Goal: Task Accomplishment & Management: Complete application form

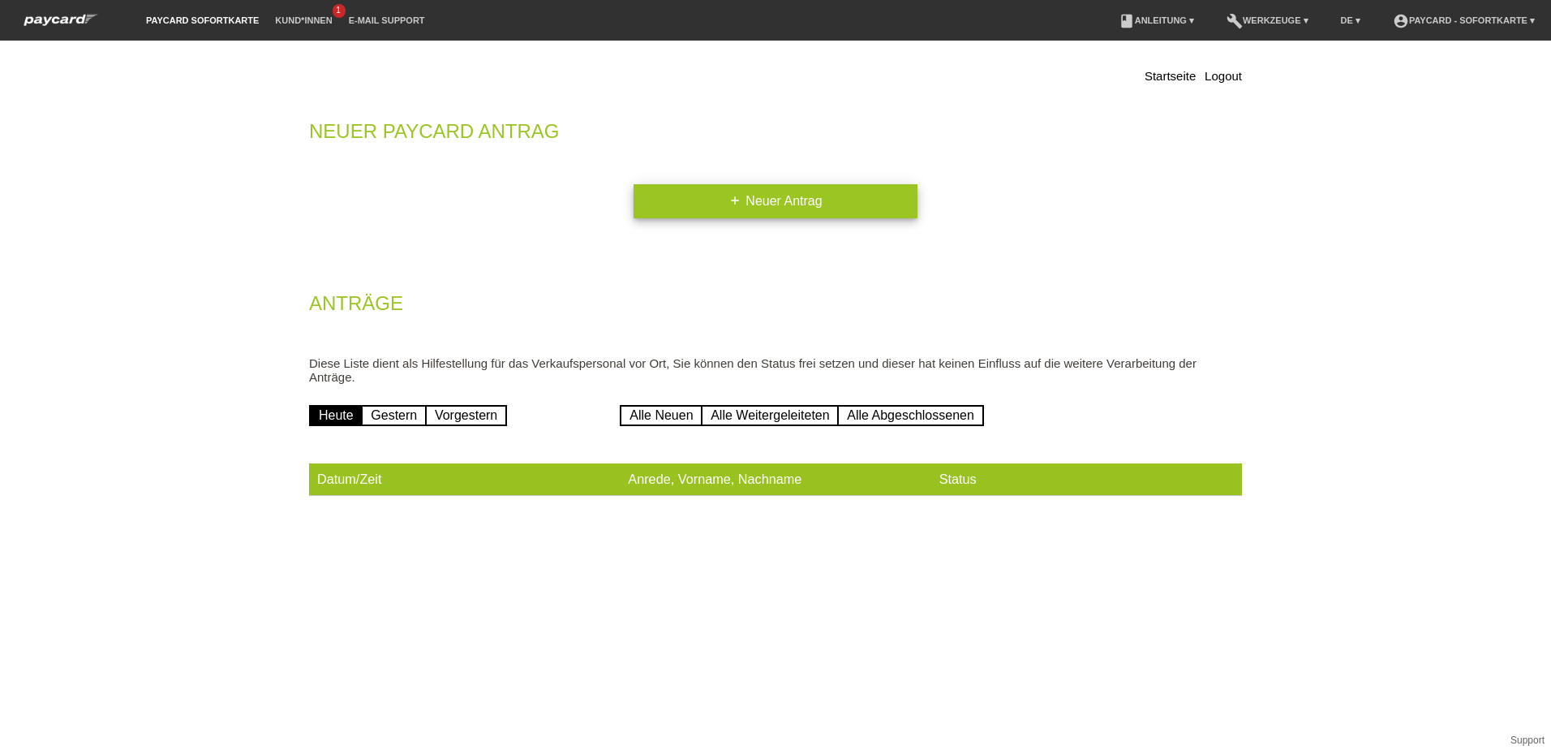
click at [773, 204] on link "add Neuer Antrag" at bounding box center [776, 201] width 284 height 34
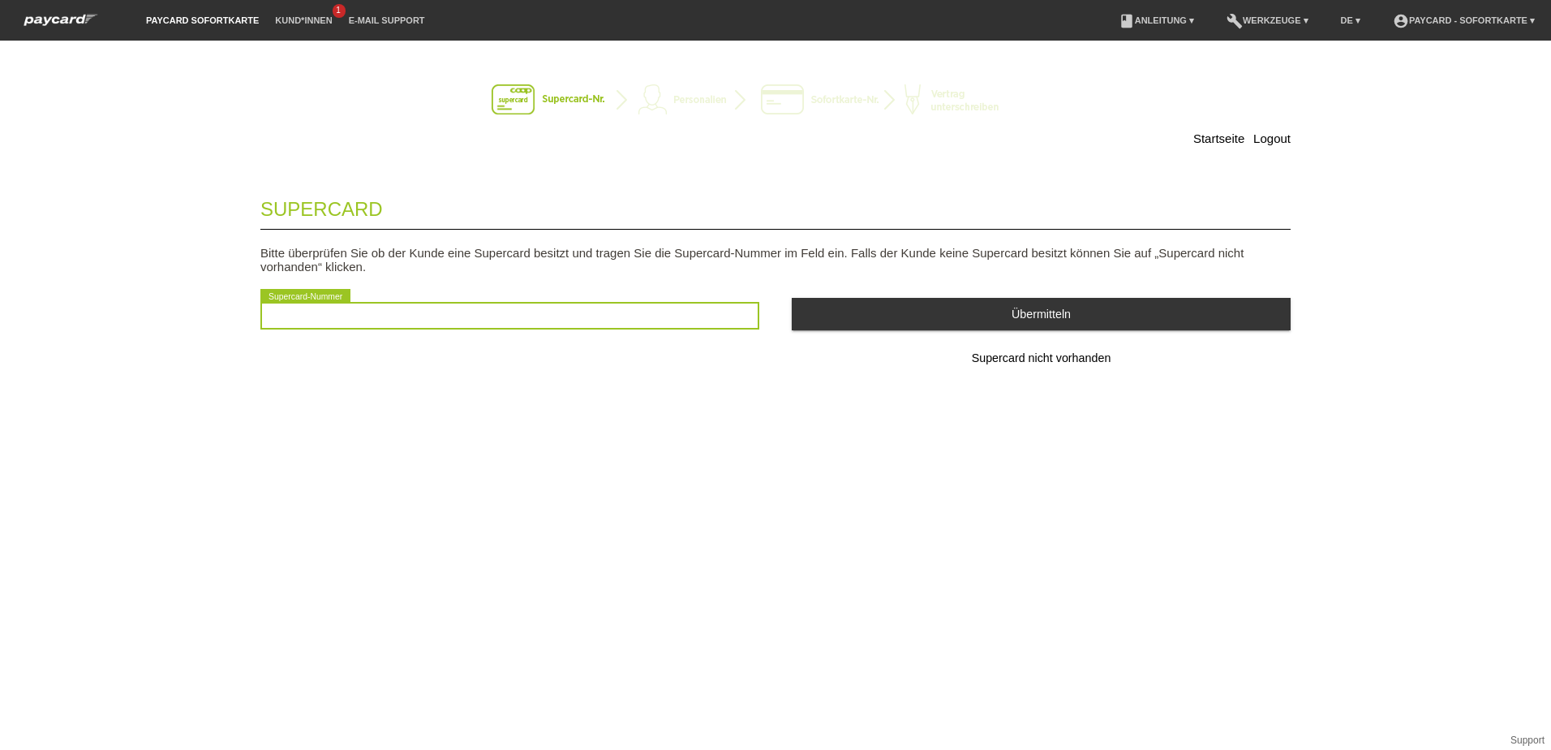
click at [406, 319] on input "text" at bounding box center [509, 316] width 499 height 28
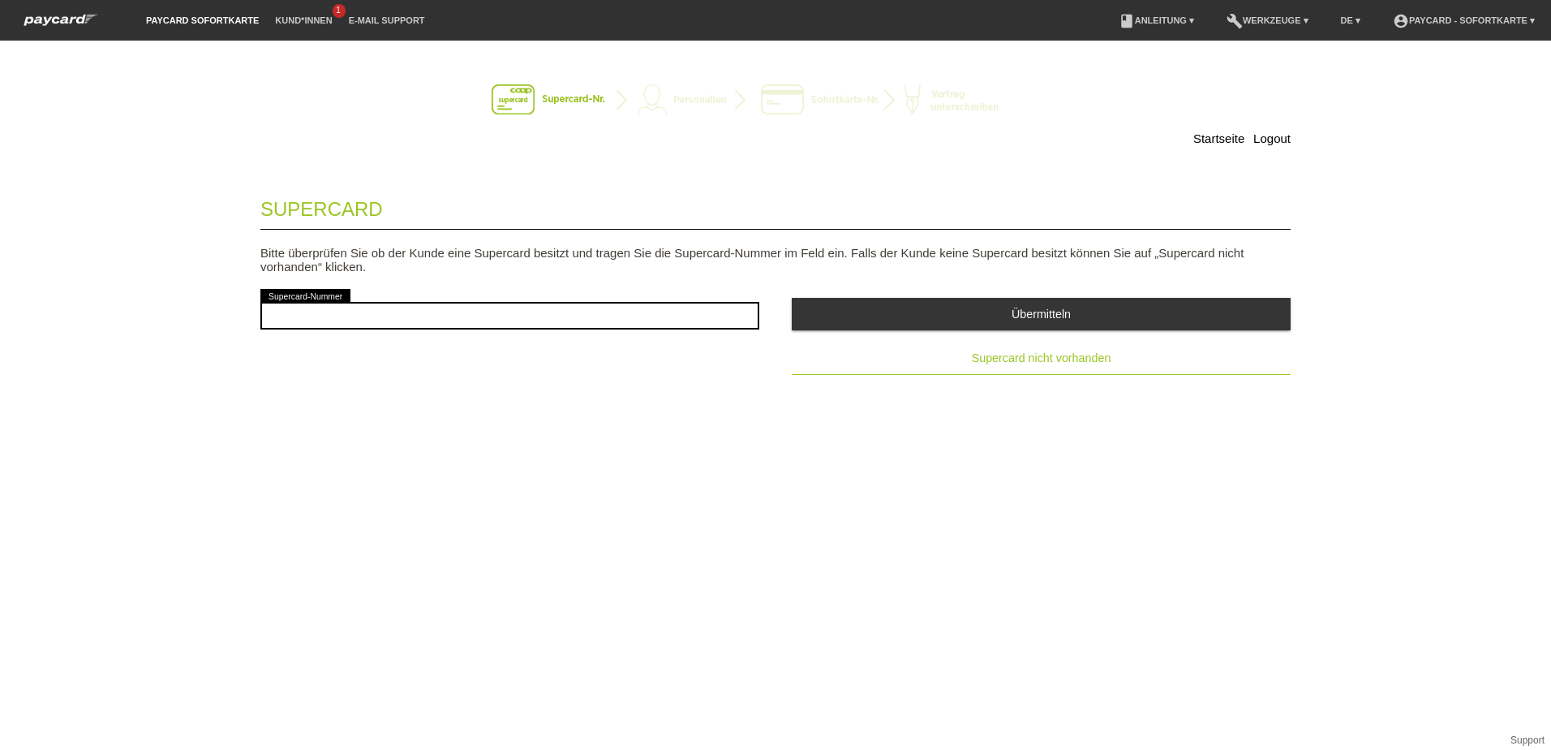
click at [1027, 355] on span "Supercard nicht vorhanden" at bounding box center [1042, 357] width 140 height 13
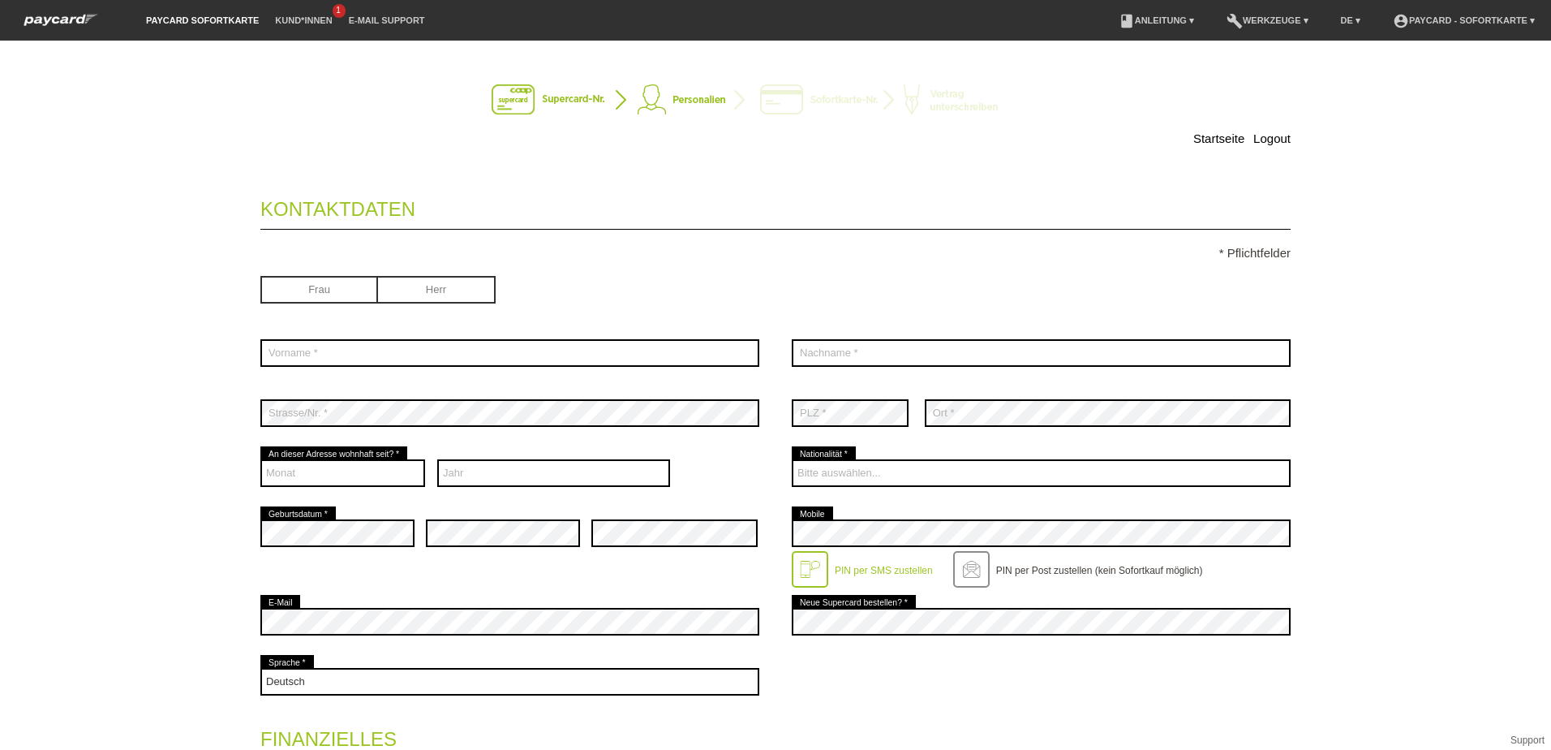
click at [439, 288] on input "radio" at bounding box center [437, 288] width 118 height 24
radio input "true"
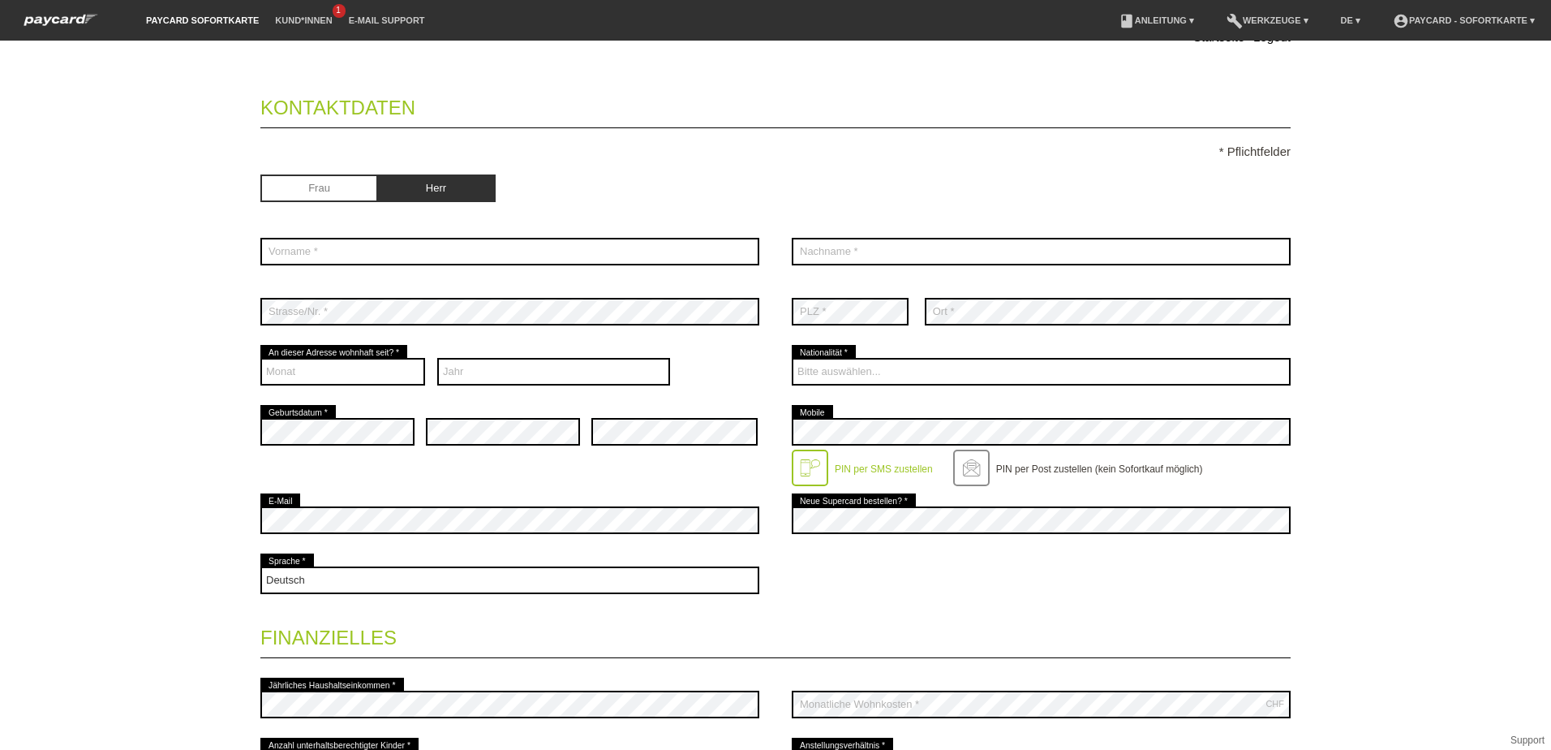
scroll to position [89, 0]
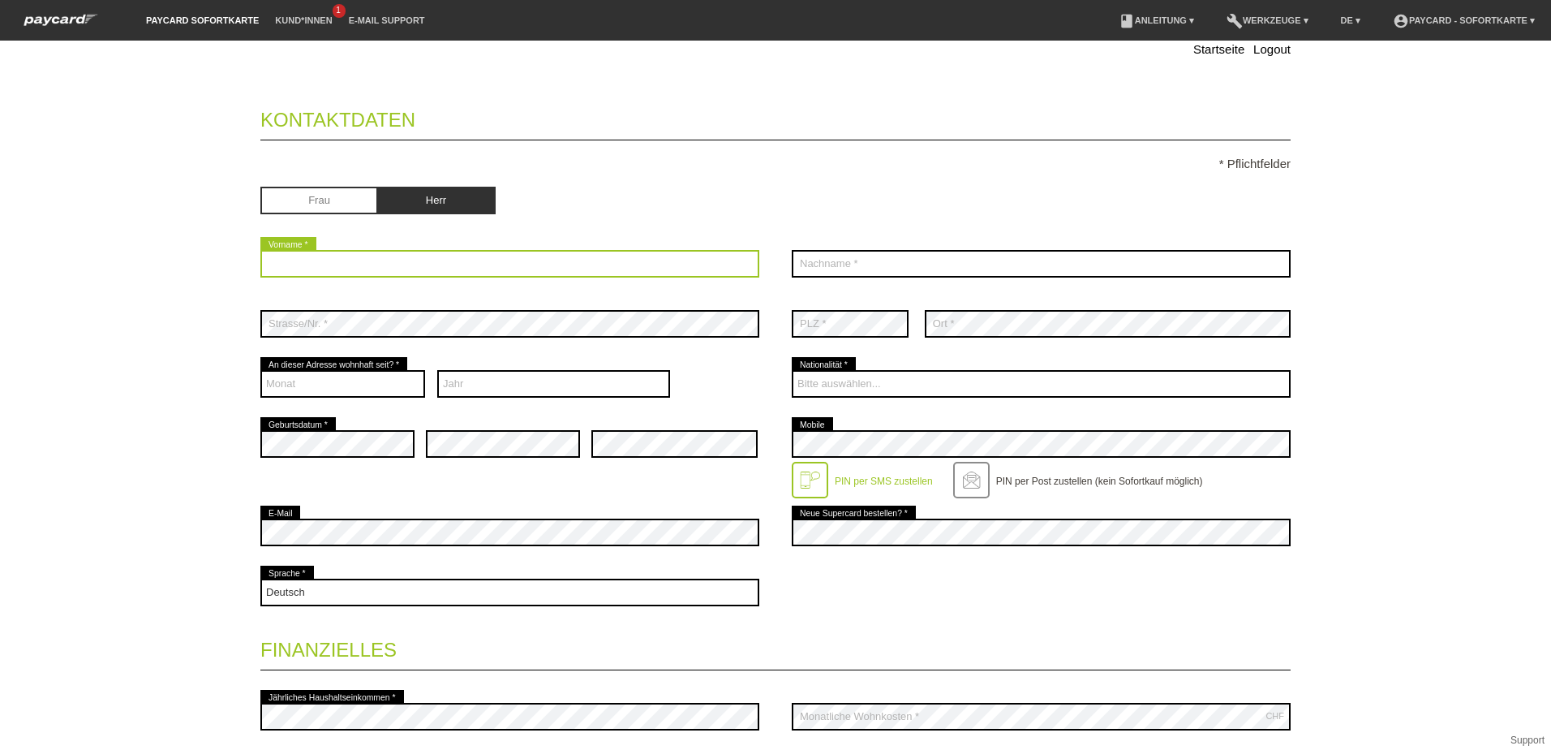
click at [402, 264] on input "text" at bounding box center [509, 264] width 499 height 28
type input "Merc"
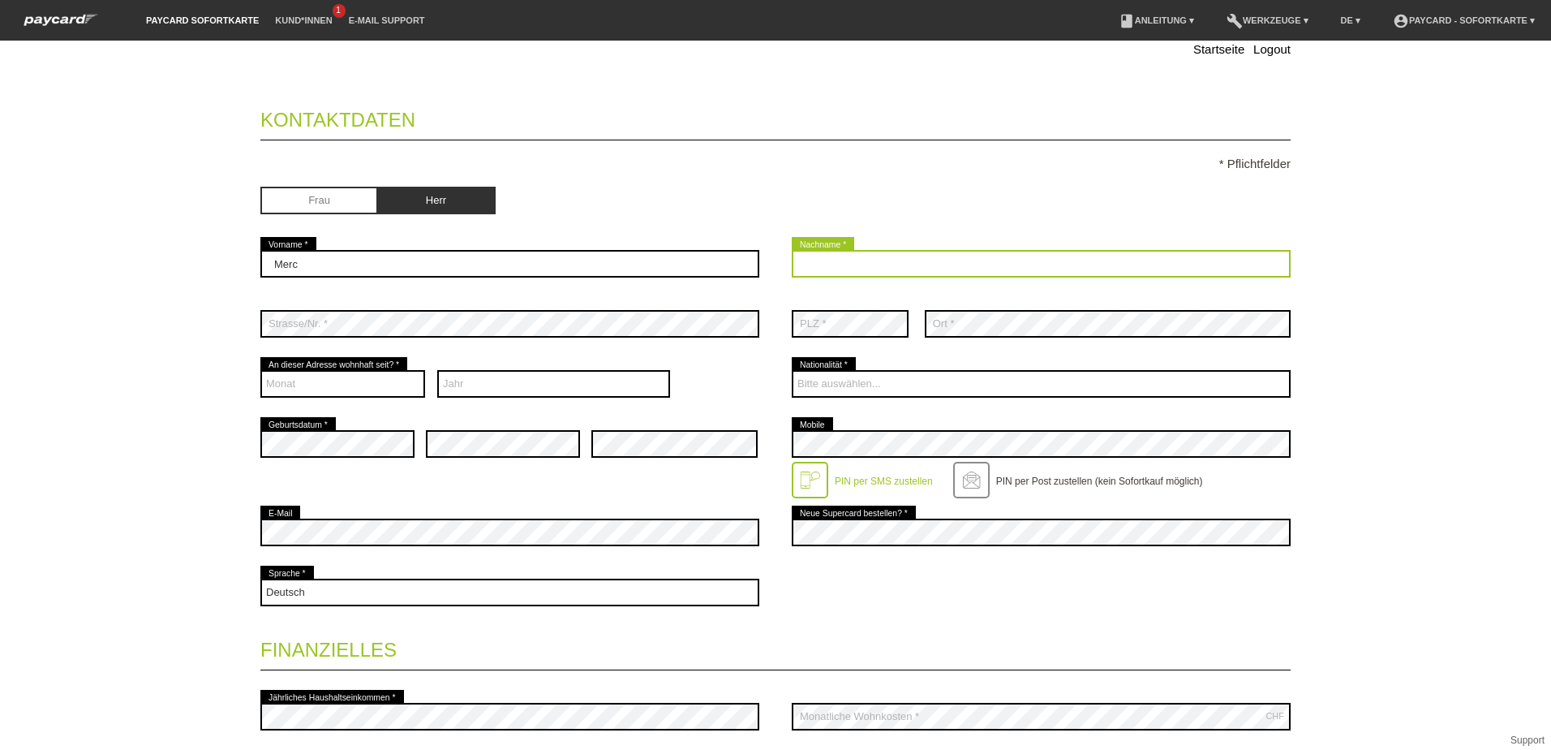
click at [896, 269] on input "text" at bounding box center [1041, 264] width 499 height 28
type input "Schärer"
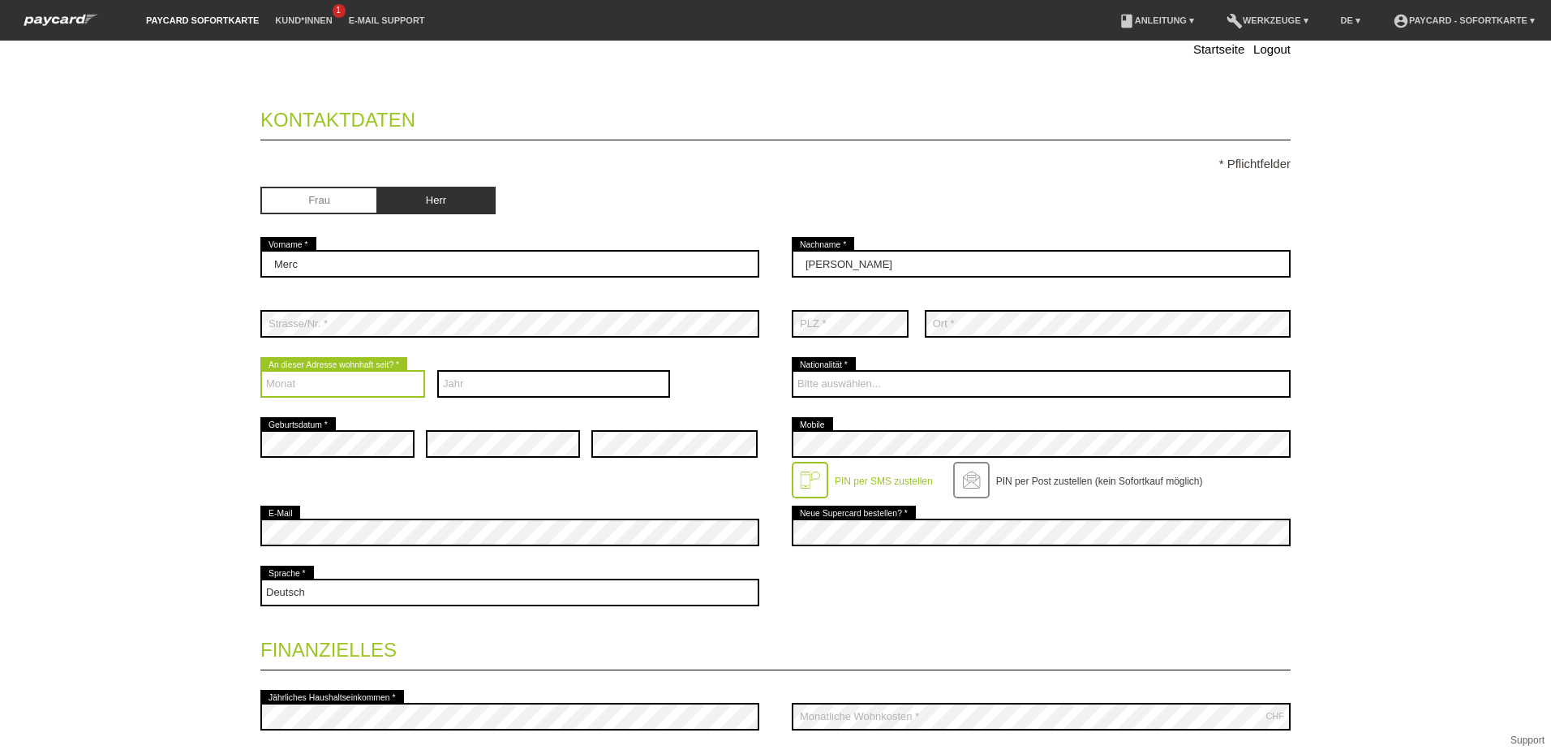
click at [325, 385] on select "Monat 01 02 03 04 05 06 07 08 09 10 11 12" at bounding box center [342, 384] width 165 height 28
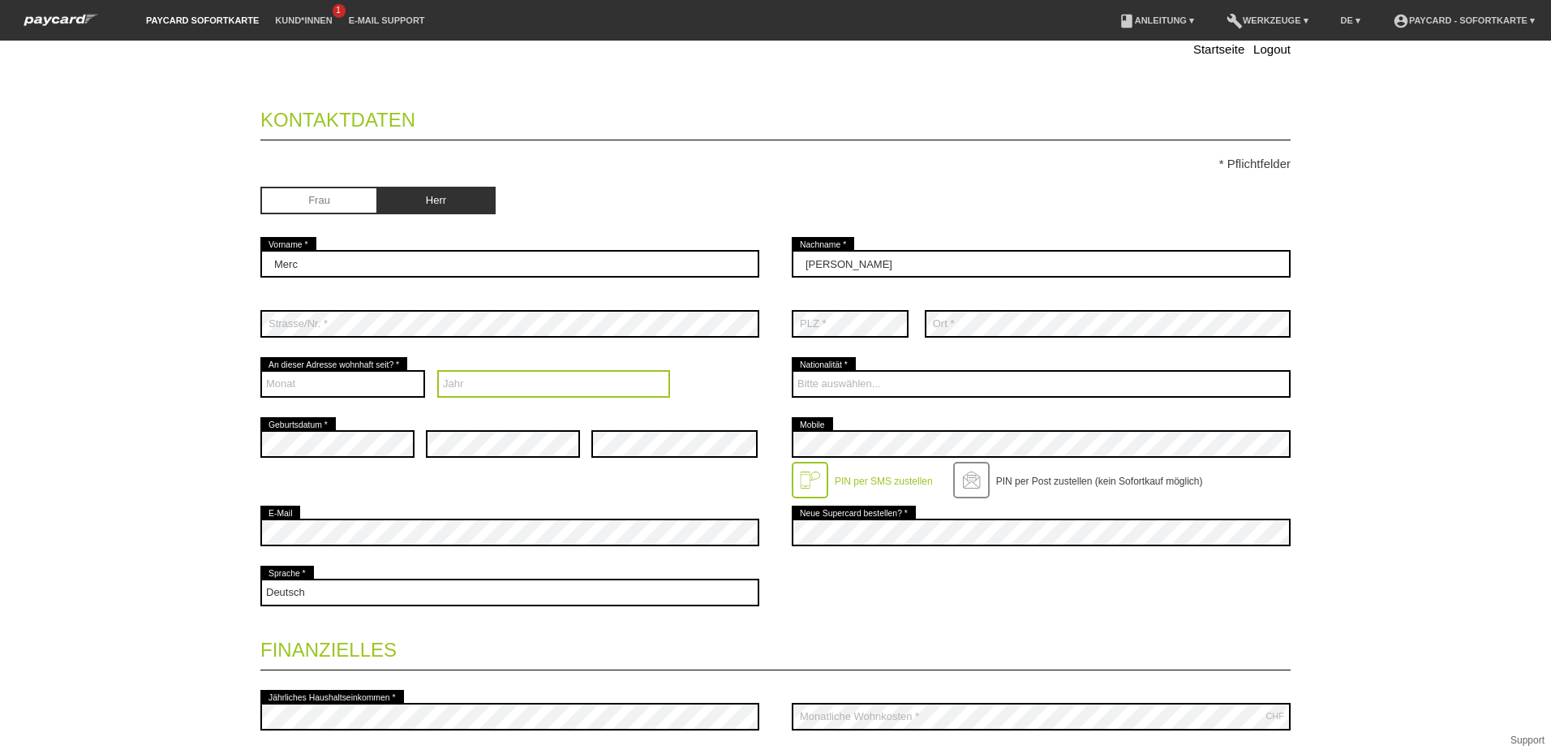
click at [472, 383] on select "Jahr 2025 2024 2023 2022 2021 2020 2019 2018 2017 2016" at bounding box center [554, 384] width 234 height 28
select select "1939"
click at [437, 370] on select "Jahr 2025 2024 2023 2022 2021 2020 2019 2018 2017 2016" at bounding box center [554, 384] width 234 height 28
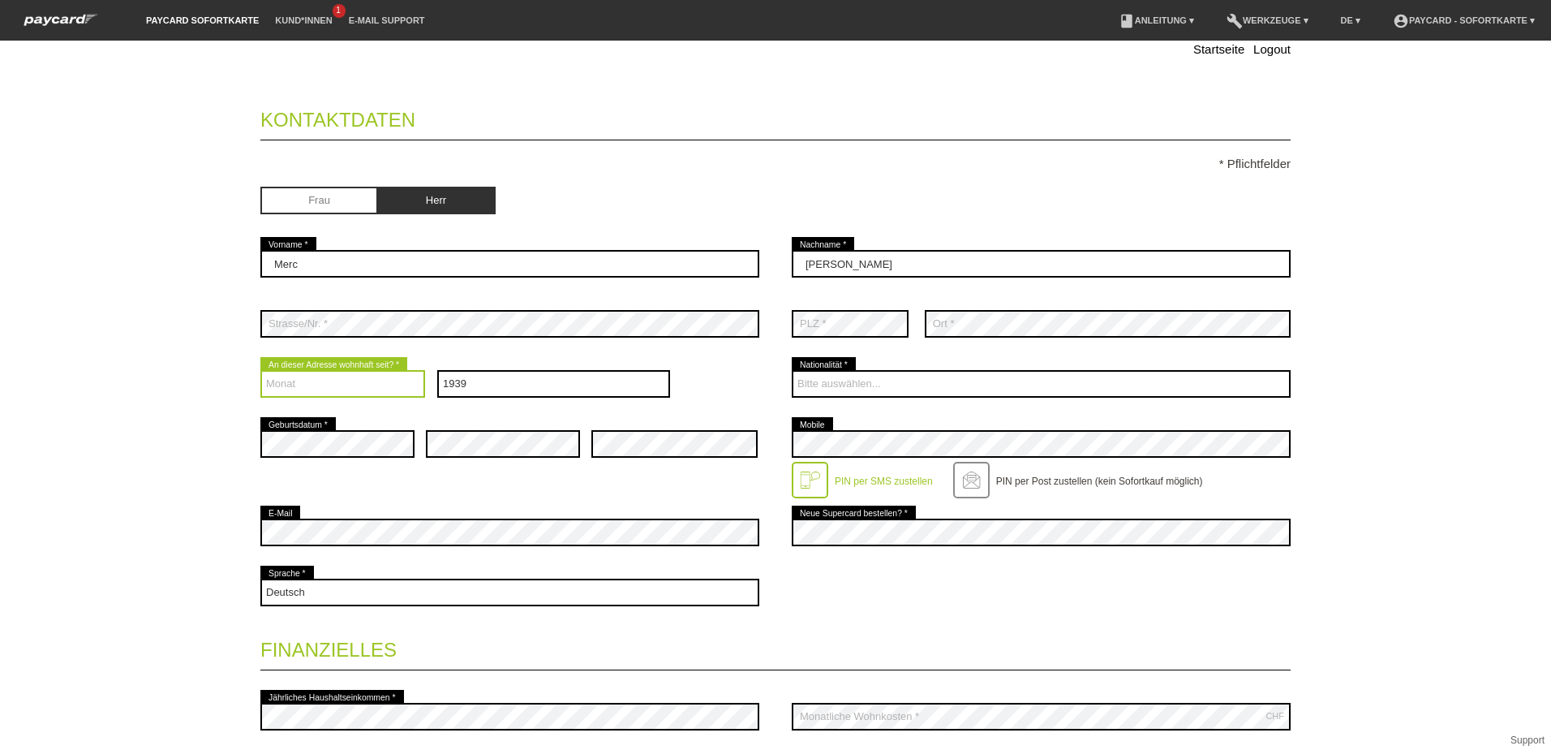
click at [280, 378] on select "Monat 01 02 03 04 05 06 07 08 09 10 11 12" at bounding box center [342, 384] width 165 height 28
select select "01"
click at [260, 370] on select "Monat 01 02 03 04 05 06 07 08 09 10 11 12" at bounding box center [342, 384] width 165 height 28
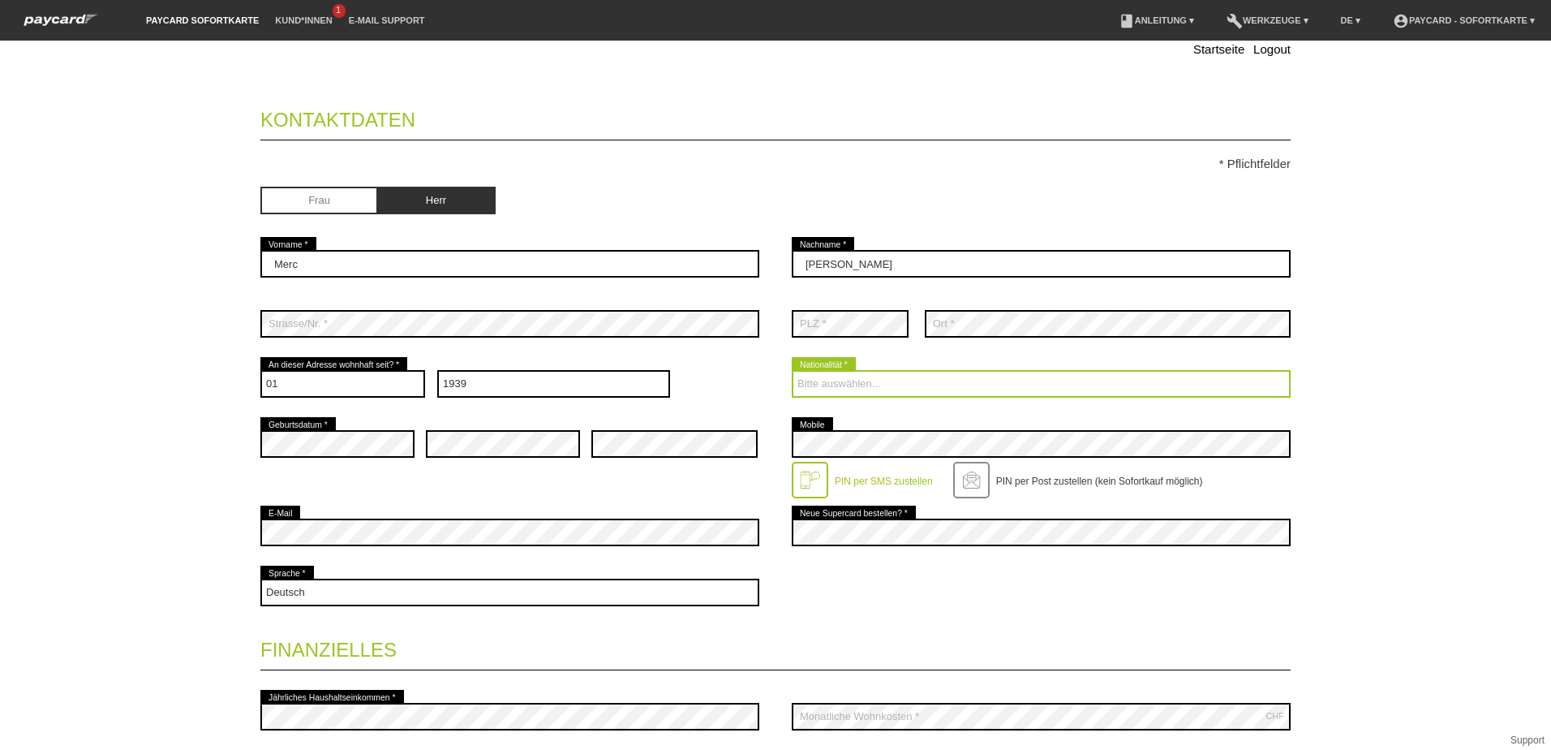
click at [841, 380] on select "Bitte auswählen... Schweiz Deutschland Liechtenstein Österreich ------------ Af…" at bounding box center [1041, 384] width 499 height 28
select select "CH"
click at [792, 370] on select "Bitte auswählen... Schweiz Deutschland Liechtenstein Österreich ------------ Af…" at bounding box center [1041, 384] width 499 height 28
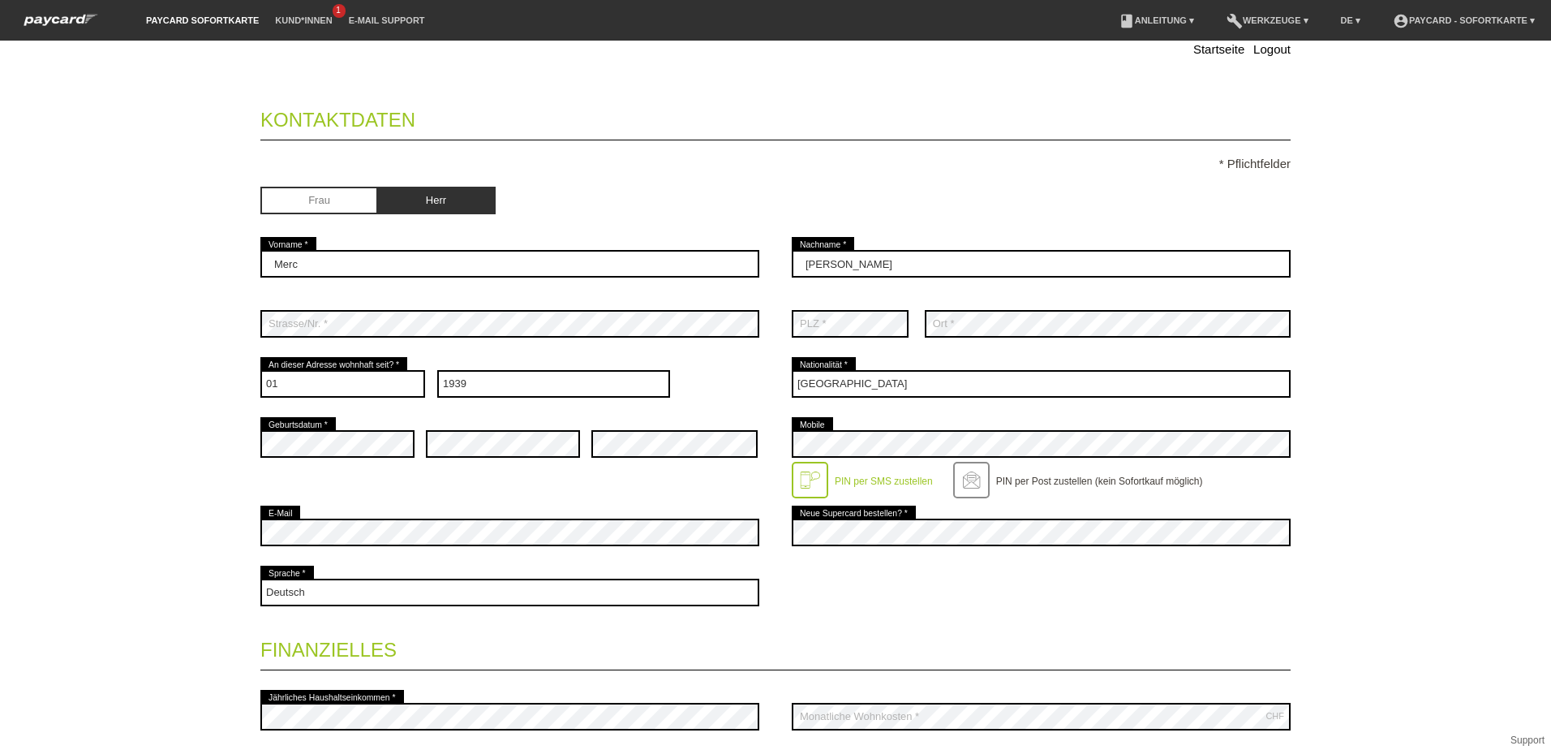
click at [130, 418] on div "Startseite Logout Kontaktdaten * Pflichtfelder Frau Herr 01" at bounding box center [775, 395] width 1551 height 709
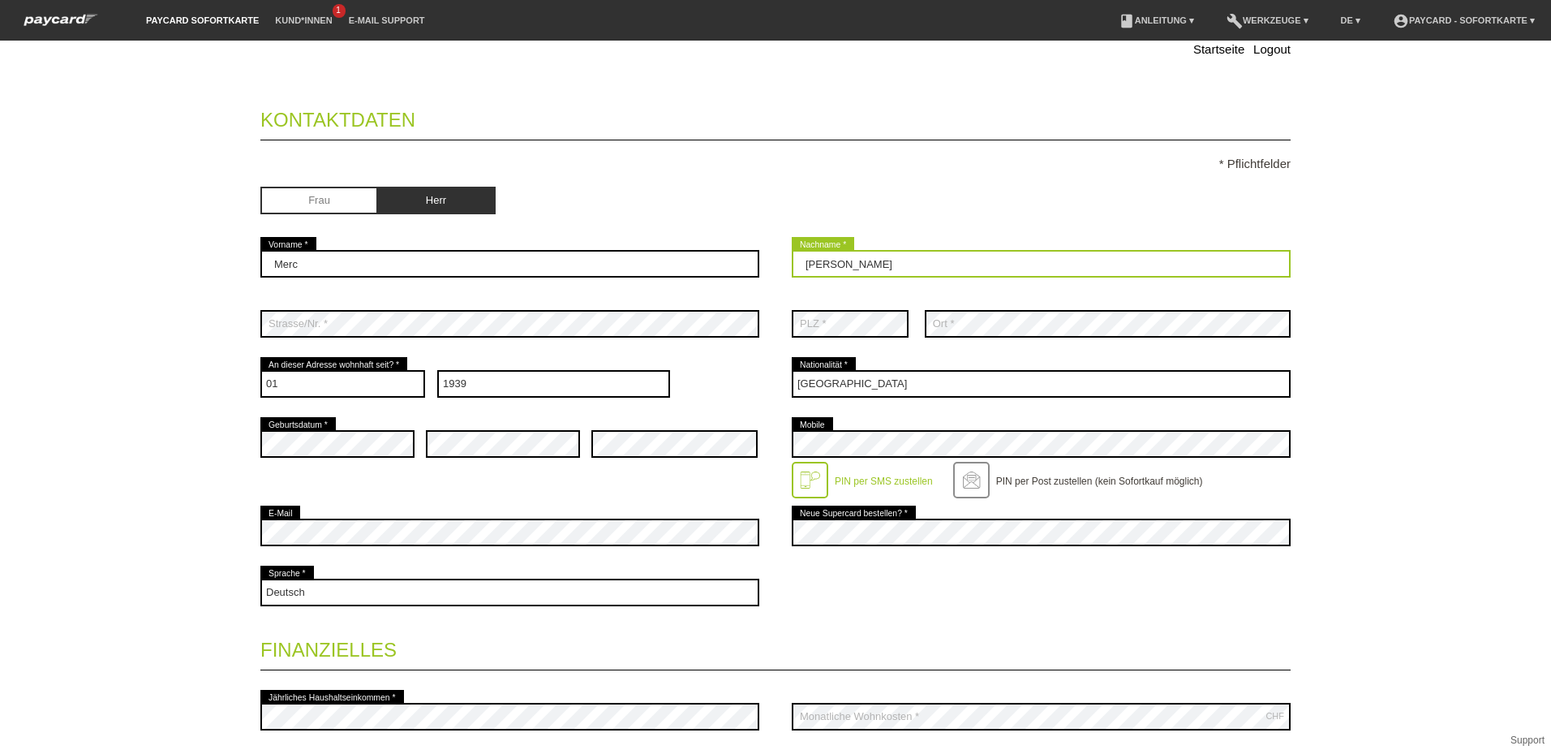
drag, startPoint x: 853, startPoint y: 267, endPoint x: 772, endPoint y: 273, distance: 81.3
click at [772, 273] on div "Merc error Vorname * Schärer error Nachname *" at bounding box center [775, 264] width 1030 height 60
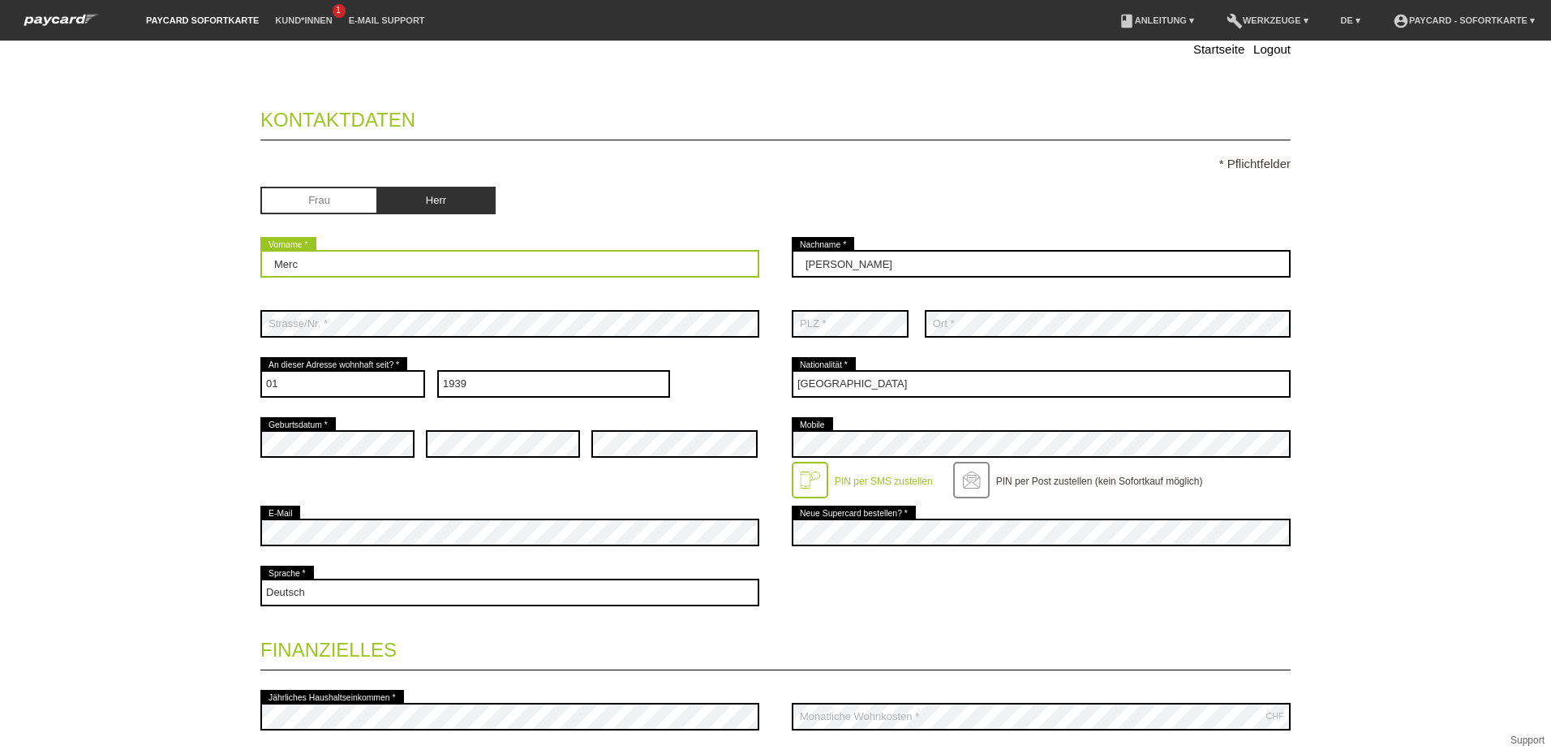
drag, startPoint x: 317, startPoint y: 257, endPoint x: 156, endPoint y: 260, distance: 161.5
click at [156, 260] on div "Startseite Logout Kontaktdaten * Pflichtfelder Frau Herr 01" at bounding box center [775, 395] width 1551 height 709
type input "marc"
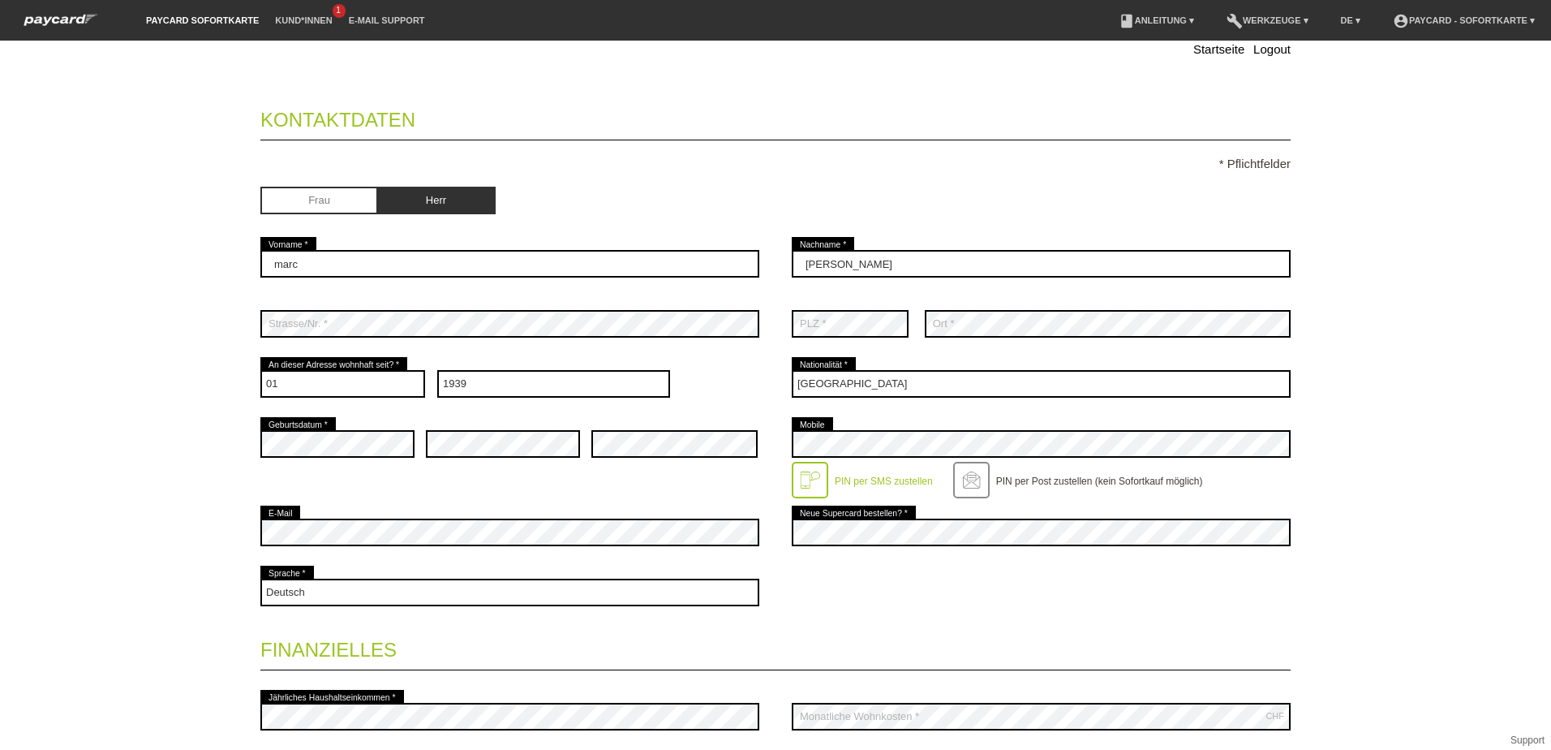
click at [217, 471] on div "Startseite Logout Kontaktdaten * Pflichtfelder Frau Herr marc error error" at bounding box center [776, 513] width 1136 height 1090
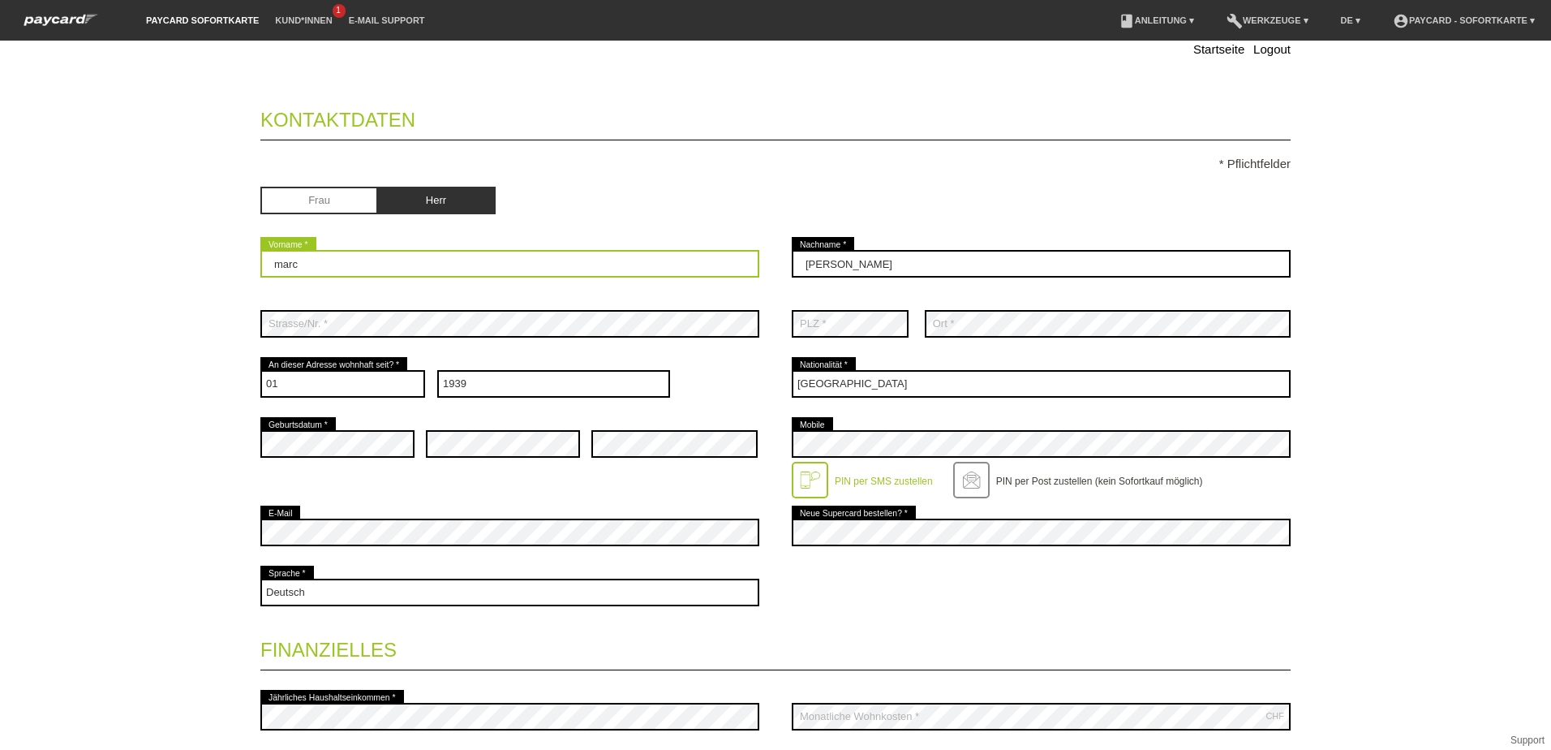
drag, startPoint x: 168, startPoint y: 280, endPoint x: 0, endPoint y: 288, distance: 168.1
click at [0, 41] on html "paycard Sofortkarte Kund*innen 1 E-Mail Support menu account_circle paycard - S…" at bounding box center [775, 20] width 1551 height 41
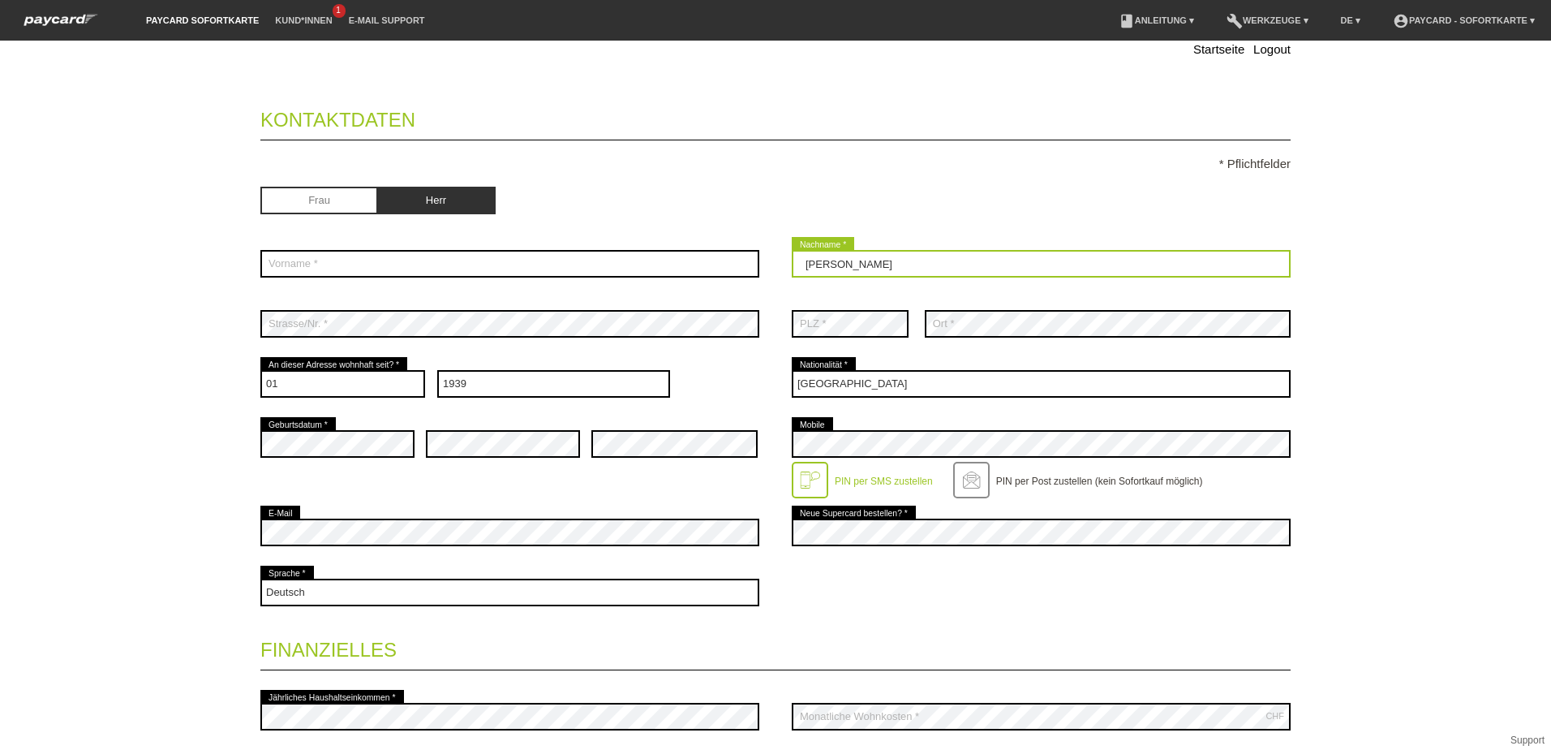
drag, startPoint x: 856, startPoint y: 264, endPoint x: 565, endPoint y: 273, distance: 291.4
click at [573, 275] on div "error Vorname * Schärer error Nachname *" at bounding box center [775, 264] width 1030 height 60
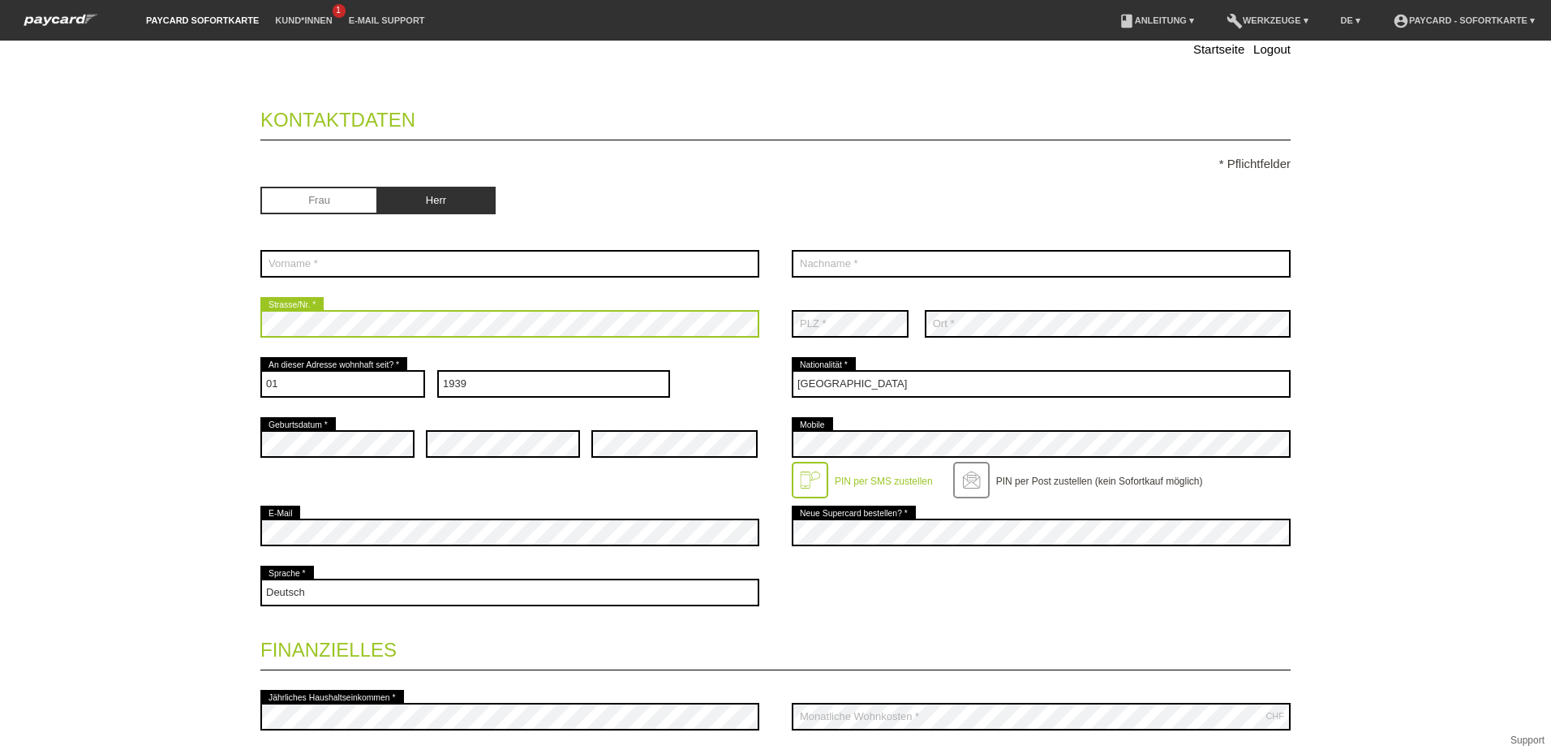
click at [59, 340] on div "Startseite Logout Kontaktdaten * Pflichtfelder Frau Herr 01" at bounding box center [775, 395] width 1551 height 709
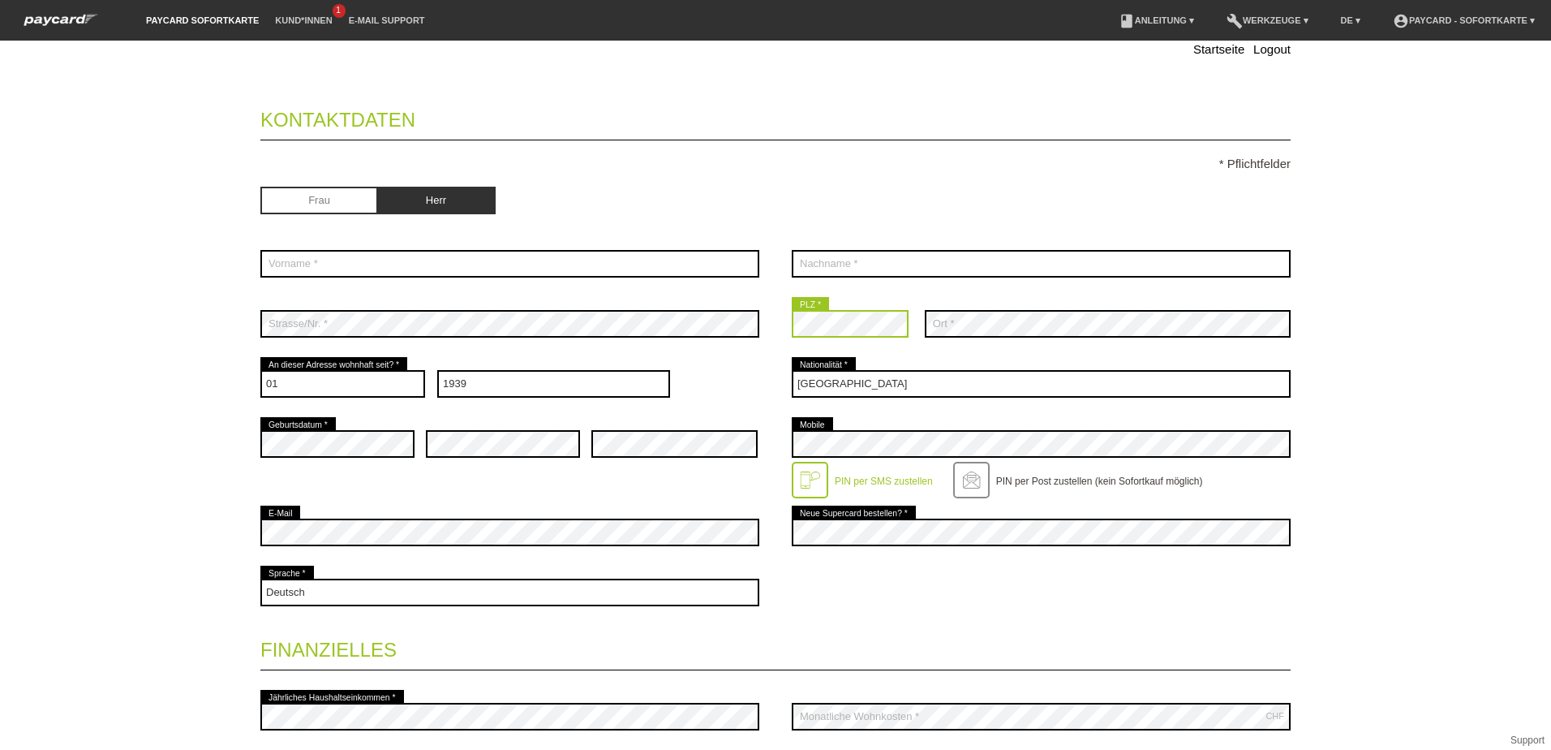
click at [600, 338] on div "error Strasse/Nr. * error PLZ * error" at bounding box center [775, 324] width 1030 height 60
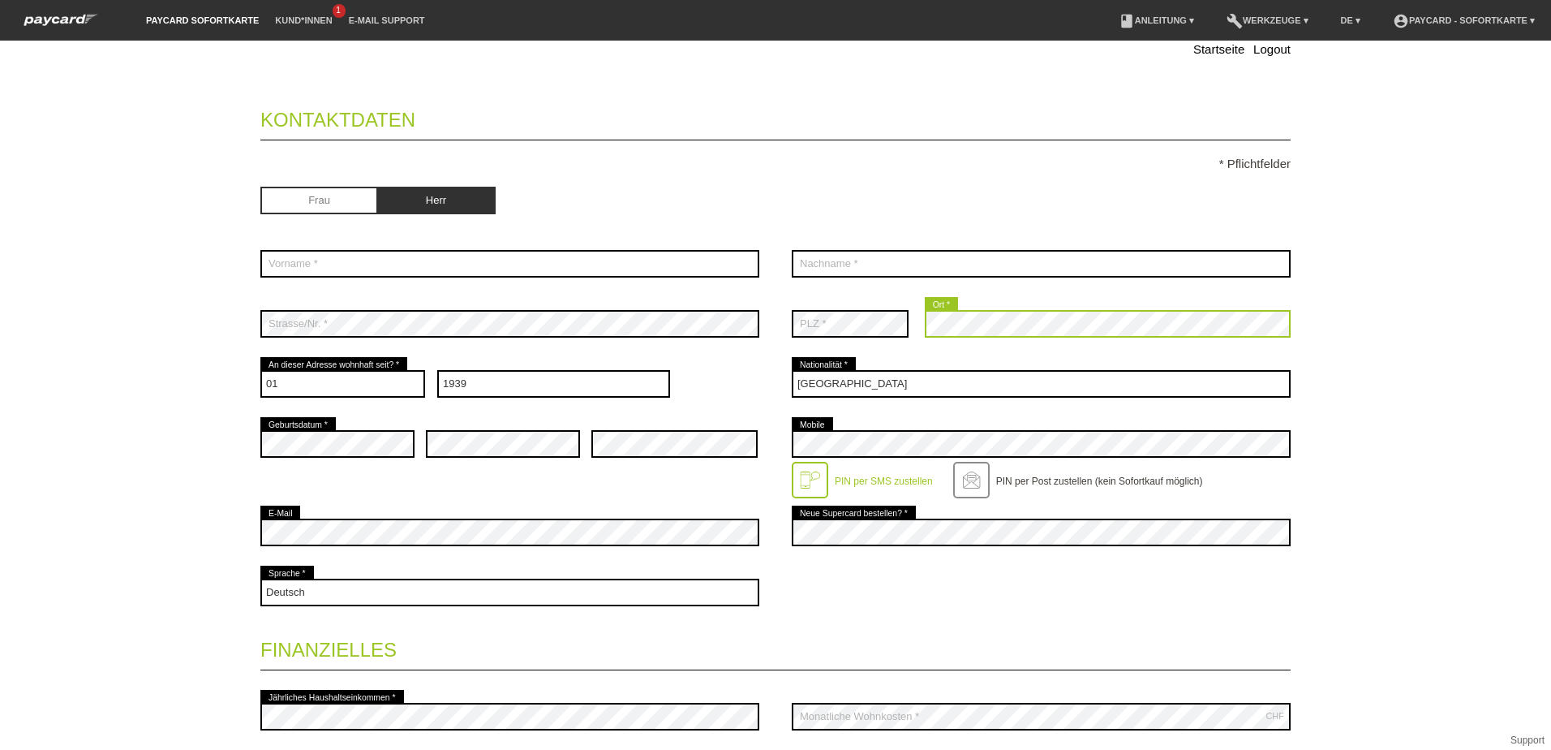
click at [657, 324] on div "error Strasse/Nr. * error PLZ * error" at bounding box center [775, 324] width 1030 height 60
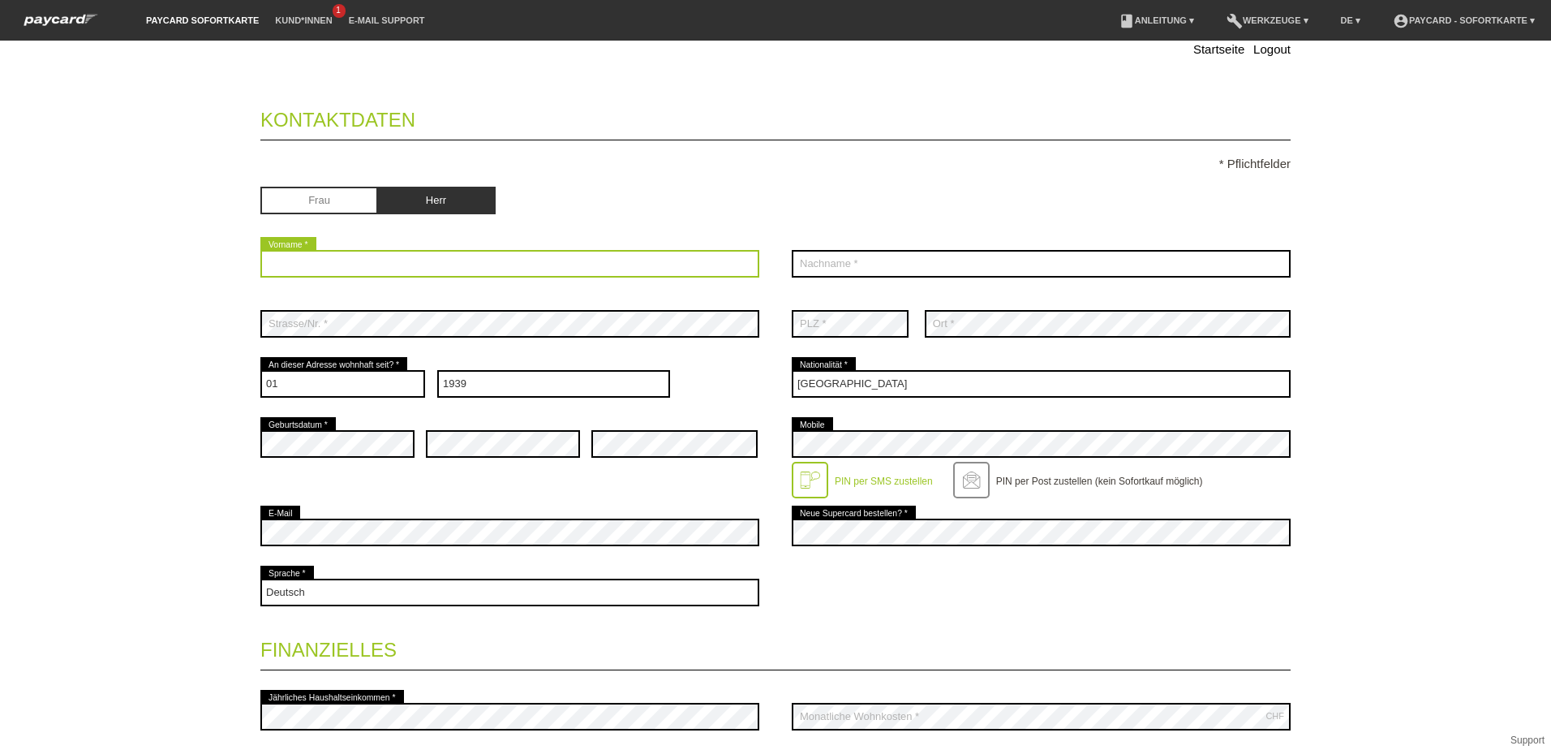
click at [339, 256] on input "text" at bounding box center [509, 264] width 499 height 28
